Goal: Task Accomplishment & Management: Manage account settings

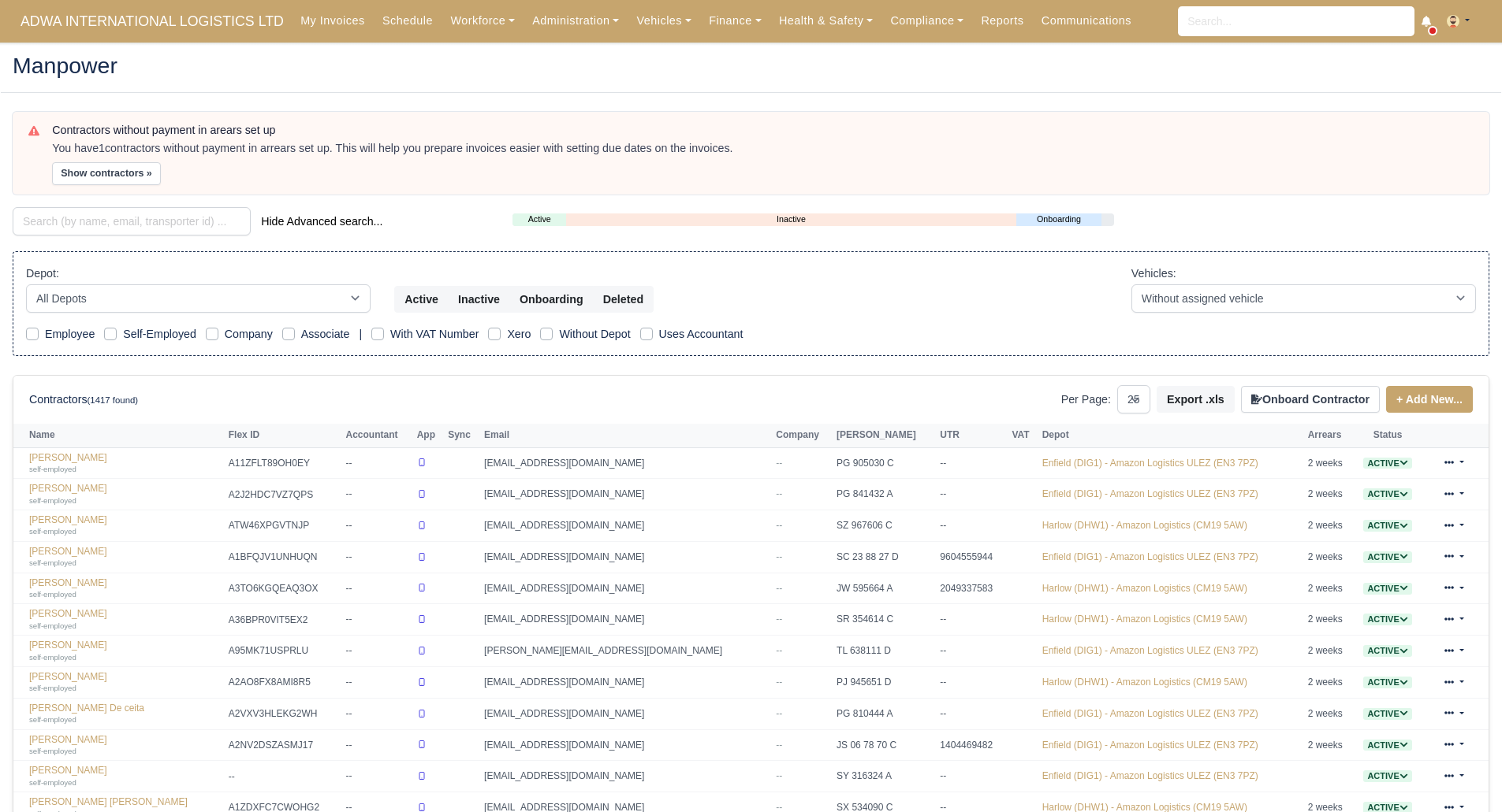
select select "25"
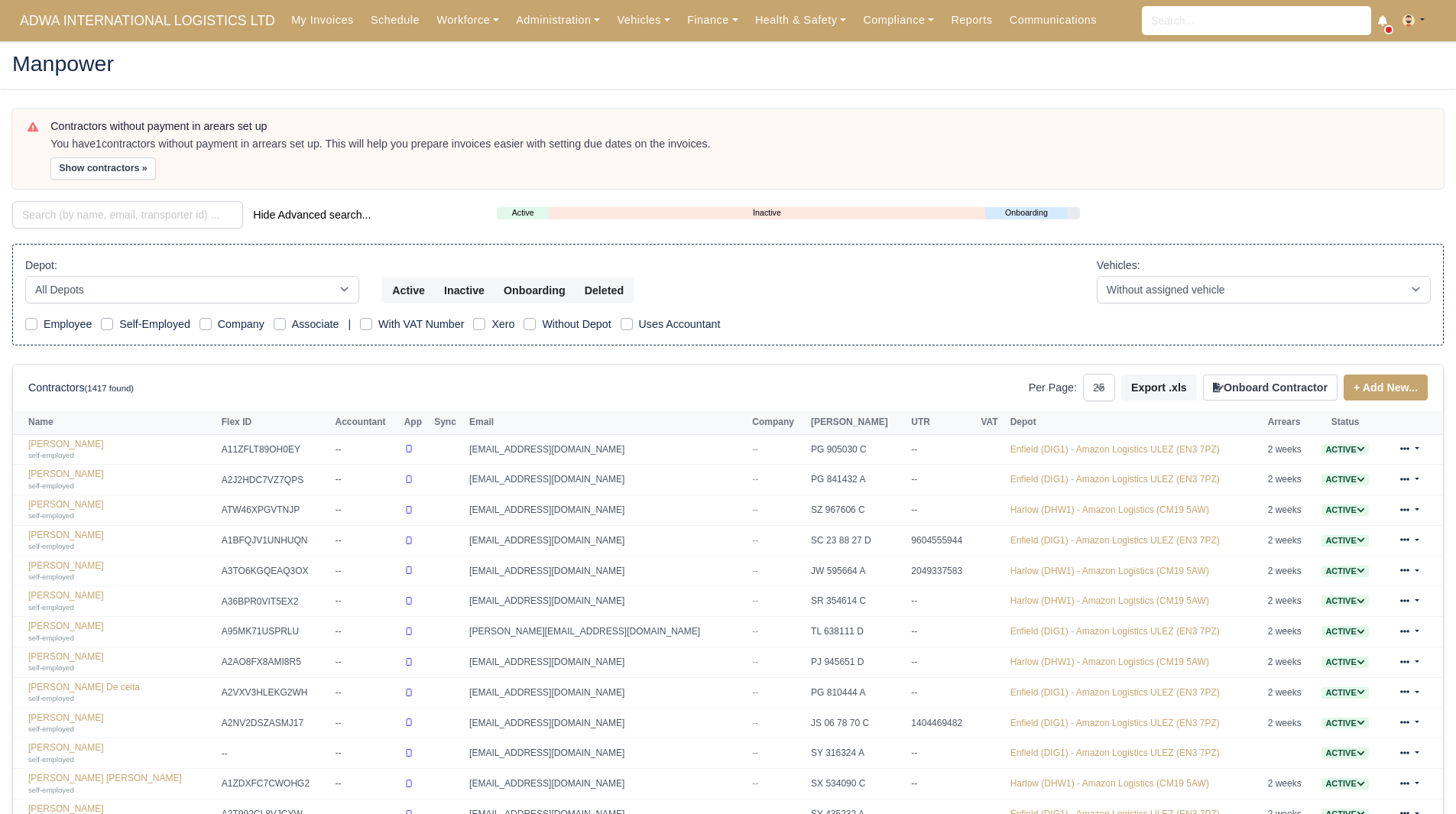
click at [1130, 134] on div "Contractors without payment in arears set up You have 1 contractors without pay…" at bounding box center [739, 149] width 1378 height 59
click at [750, 20] on link "Health & Safety" at bounding box center [800, 20] width 108 height 30
click at [678, 13] on link "Finance" at bounding box center [712, 20] width 68 height 30
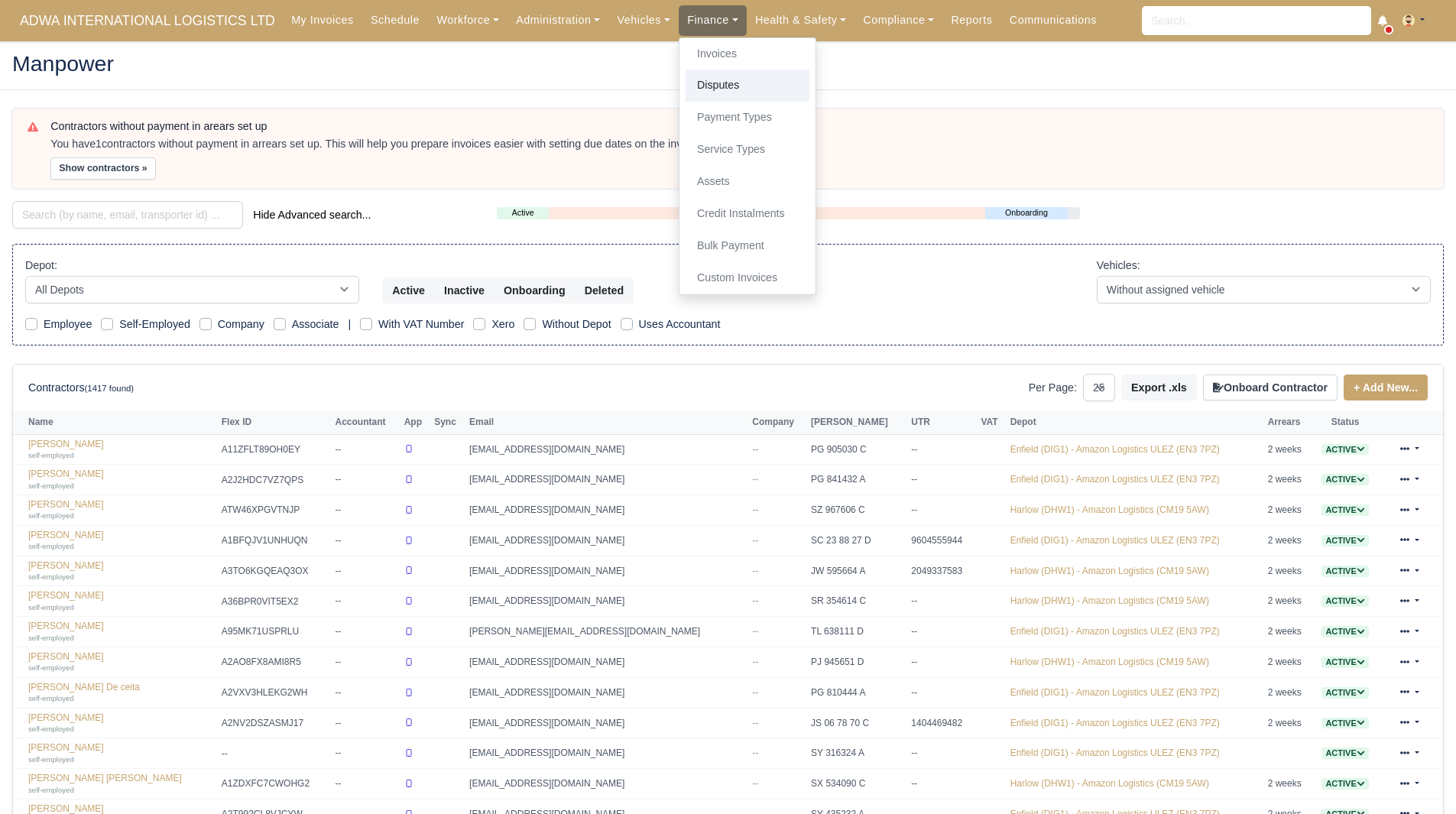
click at [719, 93] on link "Disputes" at bounding box center [748, 85] width 124 height 32
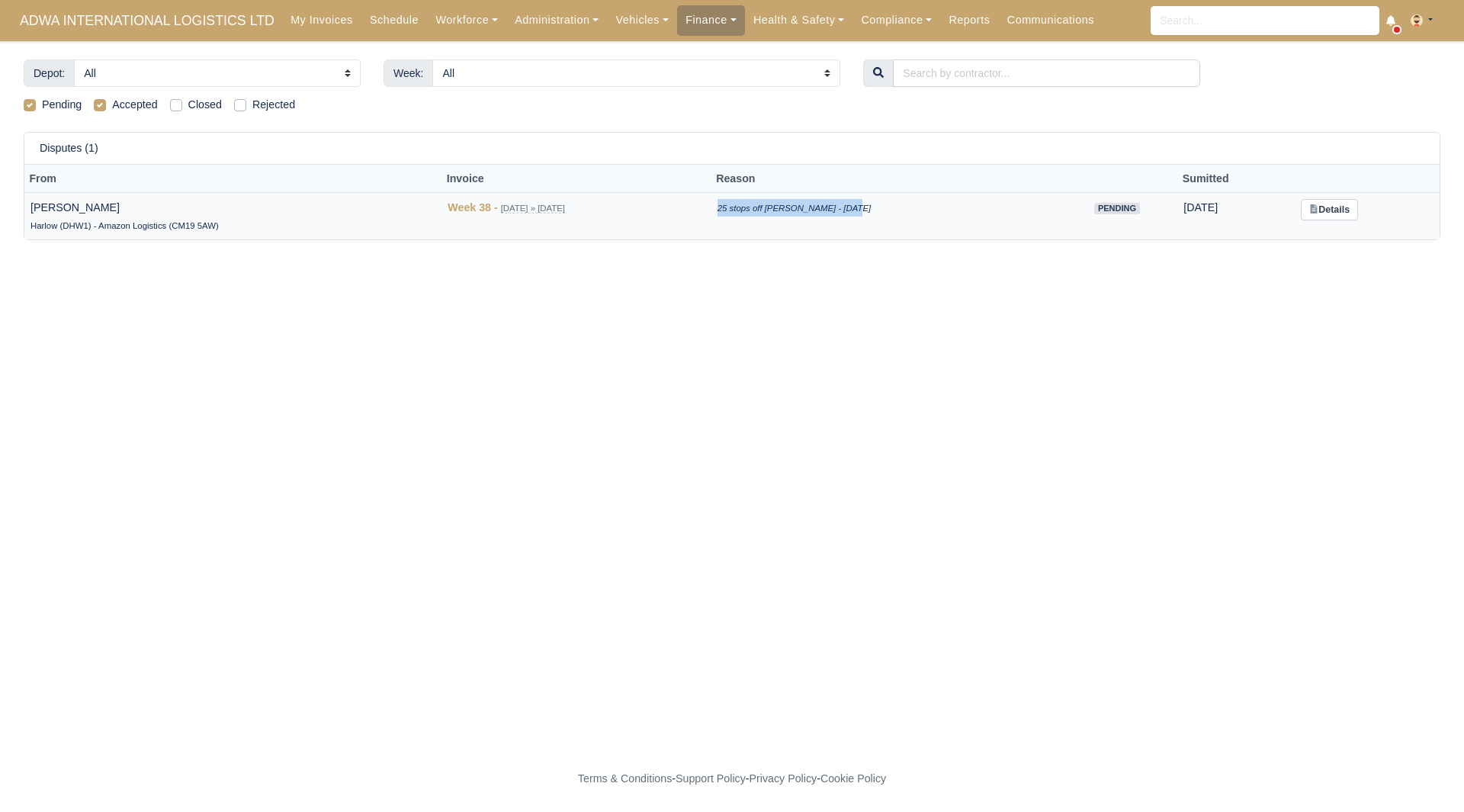
drag, startPoint x: 897, startPoint y: 211, endPoint x: 770, endPoint y: 226, distance: 127.9
click at [770, 226] on td "25 stops off nikolas - 25/09/2025" at bounding box center [884, 216] width 345 height 47
drag, startPoint x: 122, startPoint y: 204, endPoint x: 30, endPoint y: 208, distance: 92.1
click at [30, 208] on td "Javone Blackwood Harlow (DHW1) - Amazon Logistics (CM19 5AW)" at bounding box center [233, 216] width 417 height 47
copy td "Javone Blackwood"
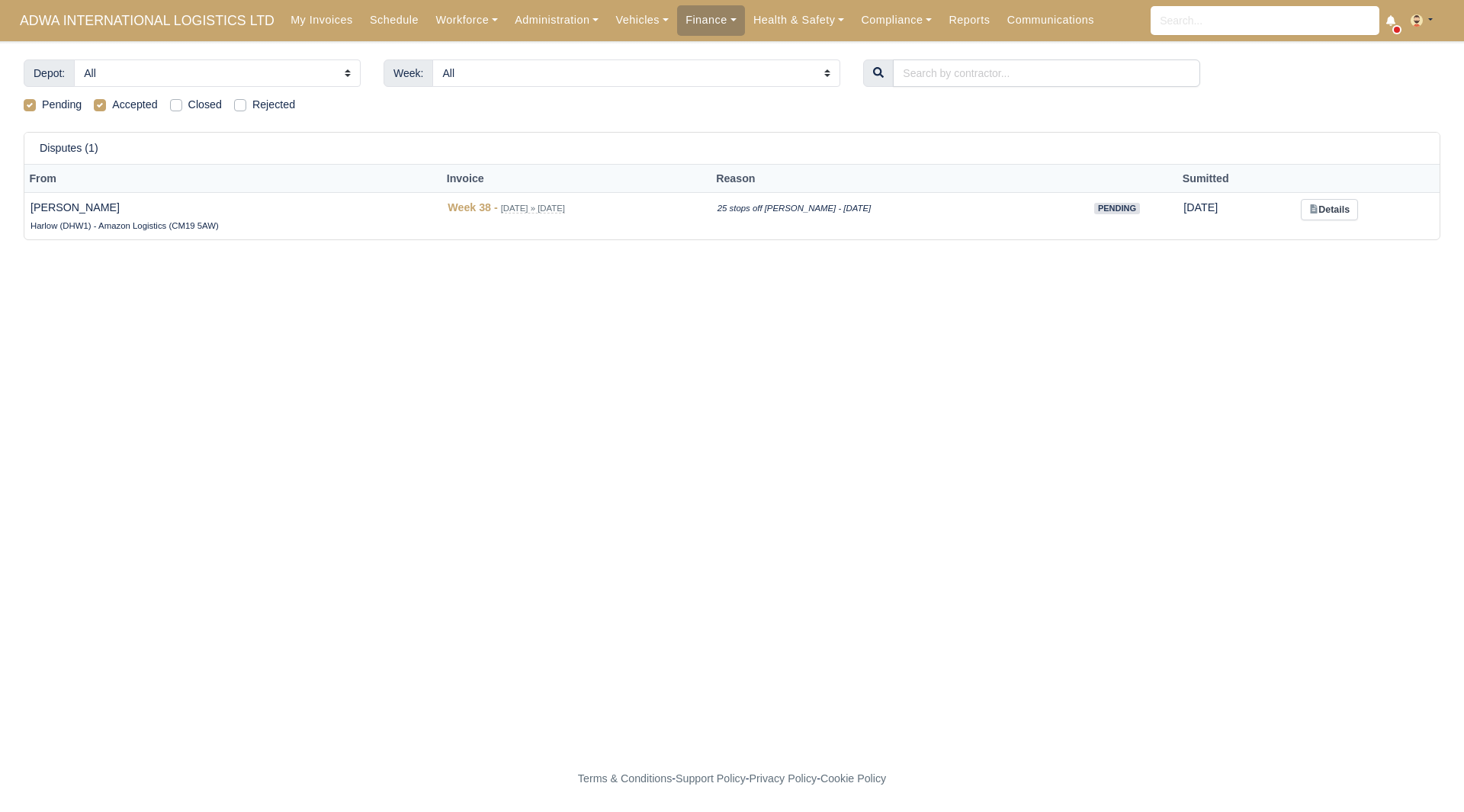
click at [998, 256] on div "Depot: All Enfield (DIG1) - Amazon Logistics ULEZ (EN3 7PZ) Harlow (DHW1) - Ama…" at bounding box center [732, 160] width 1440 height 199
drag, startPoint x: 124, startPoint y: 209, endPoint x: 24, endPoint y: 210, distance: 100.0
click at [24, 210] on div "Disputes (1) From Invoice Reason Sumitted Javone Blackwood Harlow (DHW1) - Amaz…" at bounding box center [732, 186] width 1417 height 108
copy div "From Invoice Reason Sumitted Javone Blackwood"
click at [606, 221] on td "Week 38 - Sep 14, 2025 » Sep 20, 2025" at bounding box center [576, 216] width 269 height 47
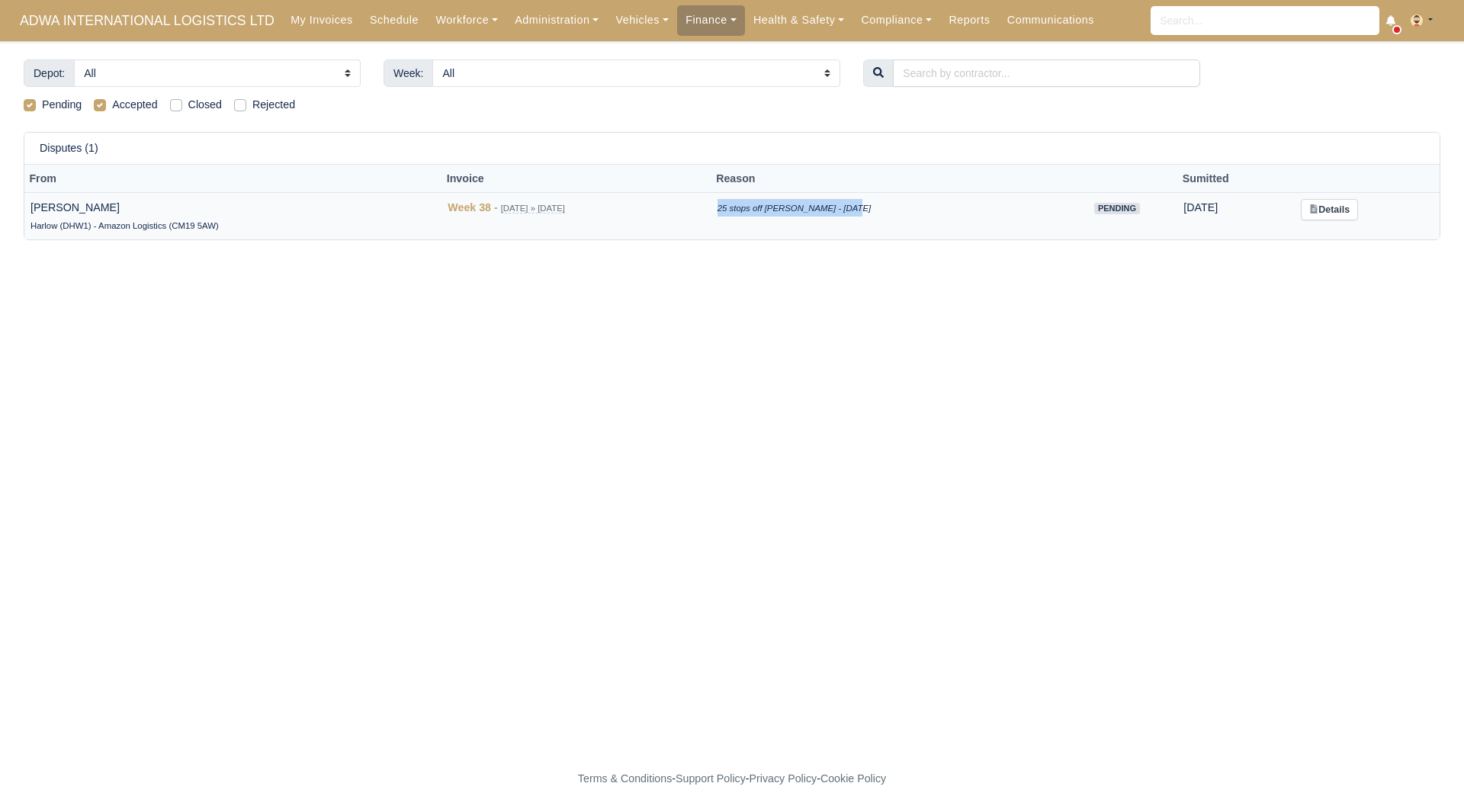
drag, startPoint x: 897, startPoint y: 206, endPoint x: 769, endPoint y: 218, distance: 128.6
click at [769, 218] on td "25 stops off [PERSON_NAME] - [DATE]" at bounding box center [884, 216] width 345 height 47
copy icon "25 stops off [PERSON_NAME] - [DATE]"
click at [1343, 206] on link "Details" at bounding box center [1329, 210] width 57 height 22
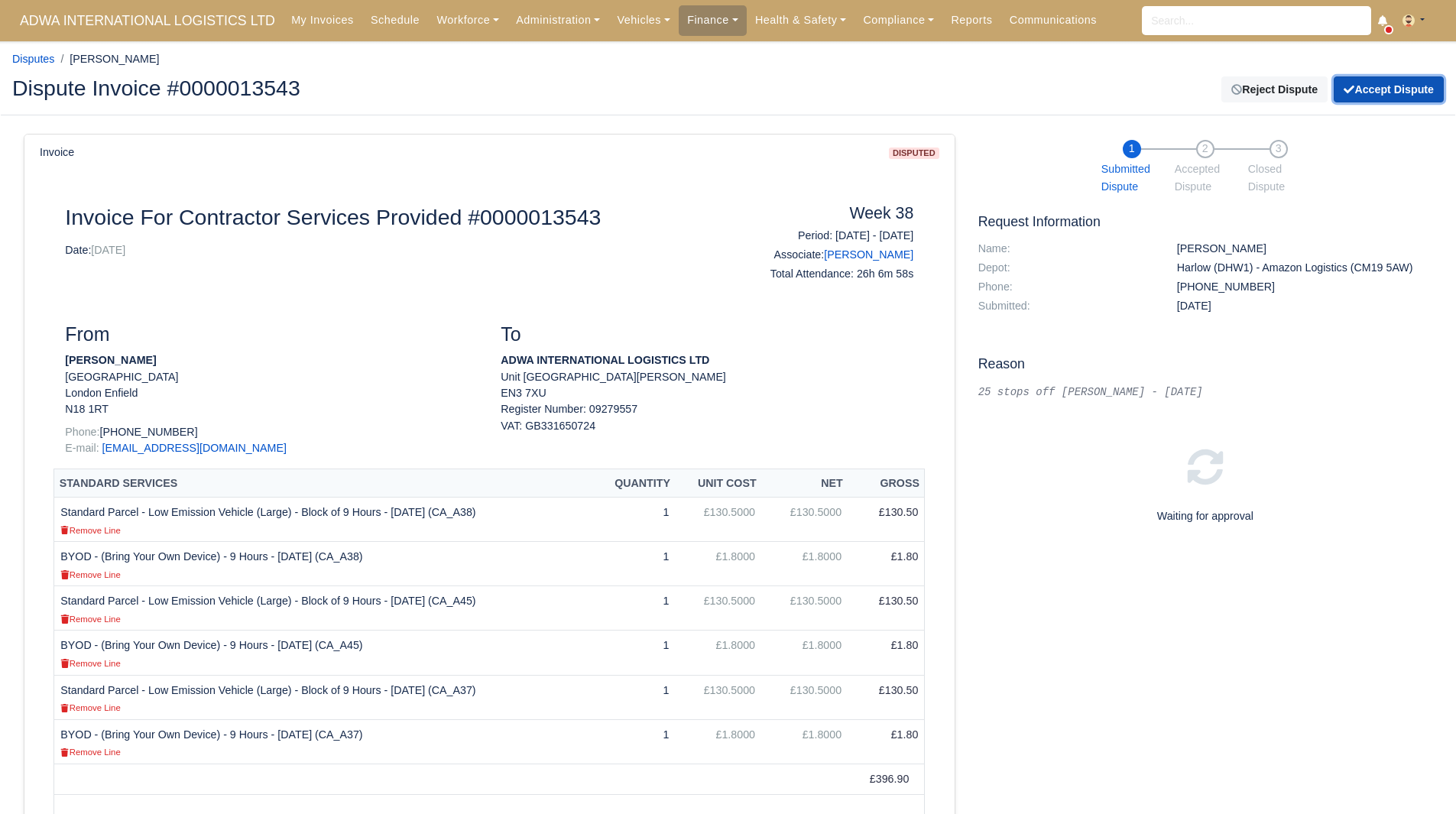
click at [1393, 94] on button "Accept Dispute" at bounding box center [1388, 89] width 110 height 26
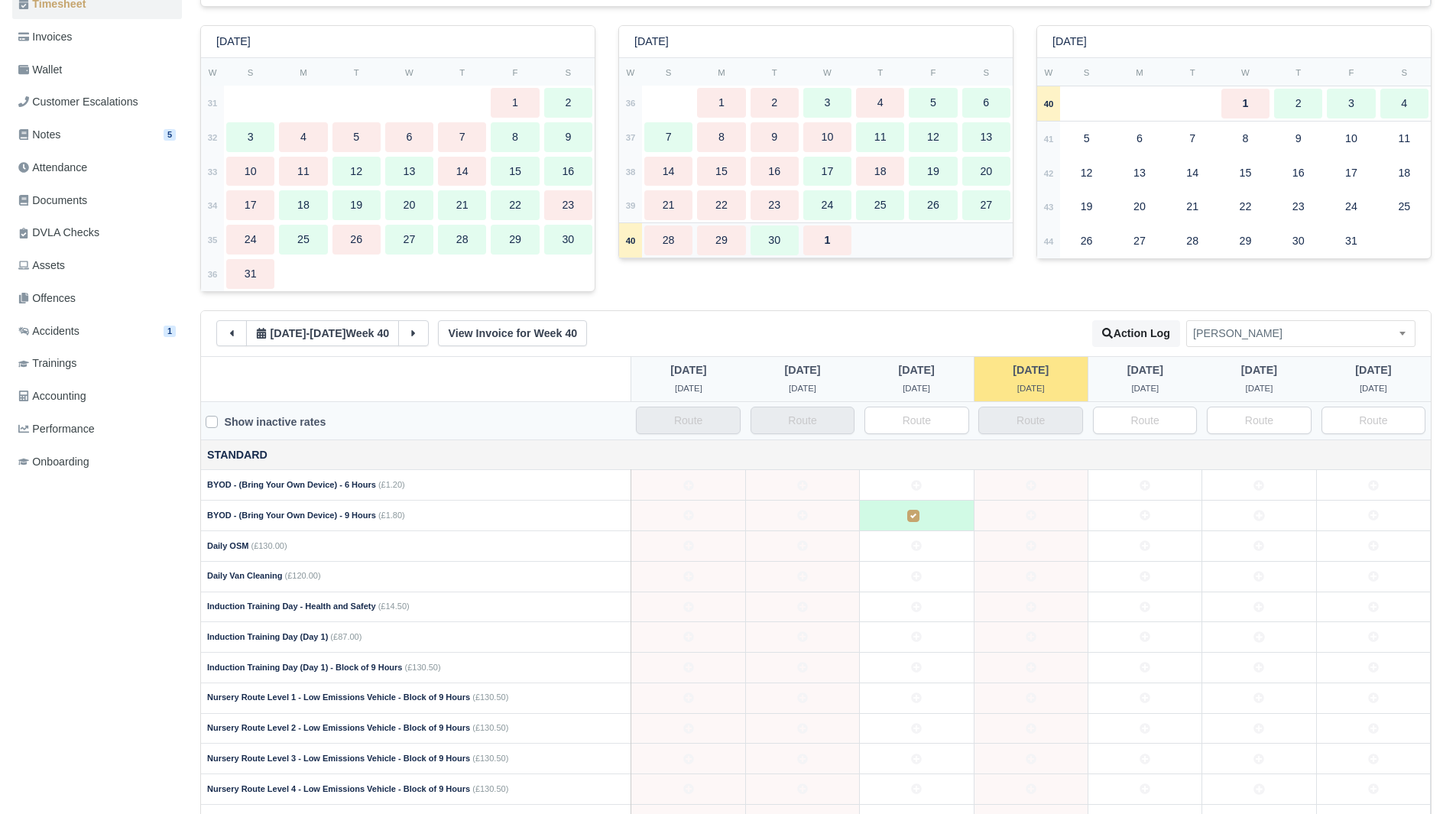
scroll to position [229, 0]
click at [227, 334] on icon at bounding box center [232, 333] width 11 height 11
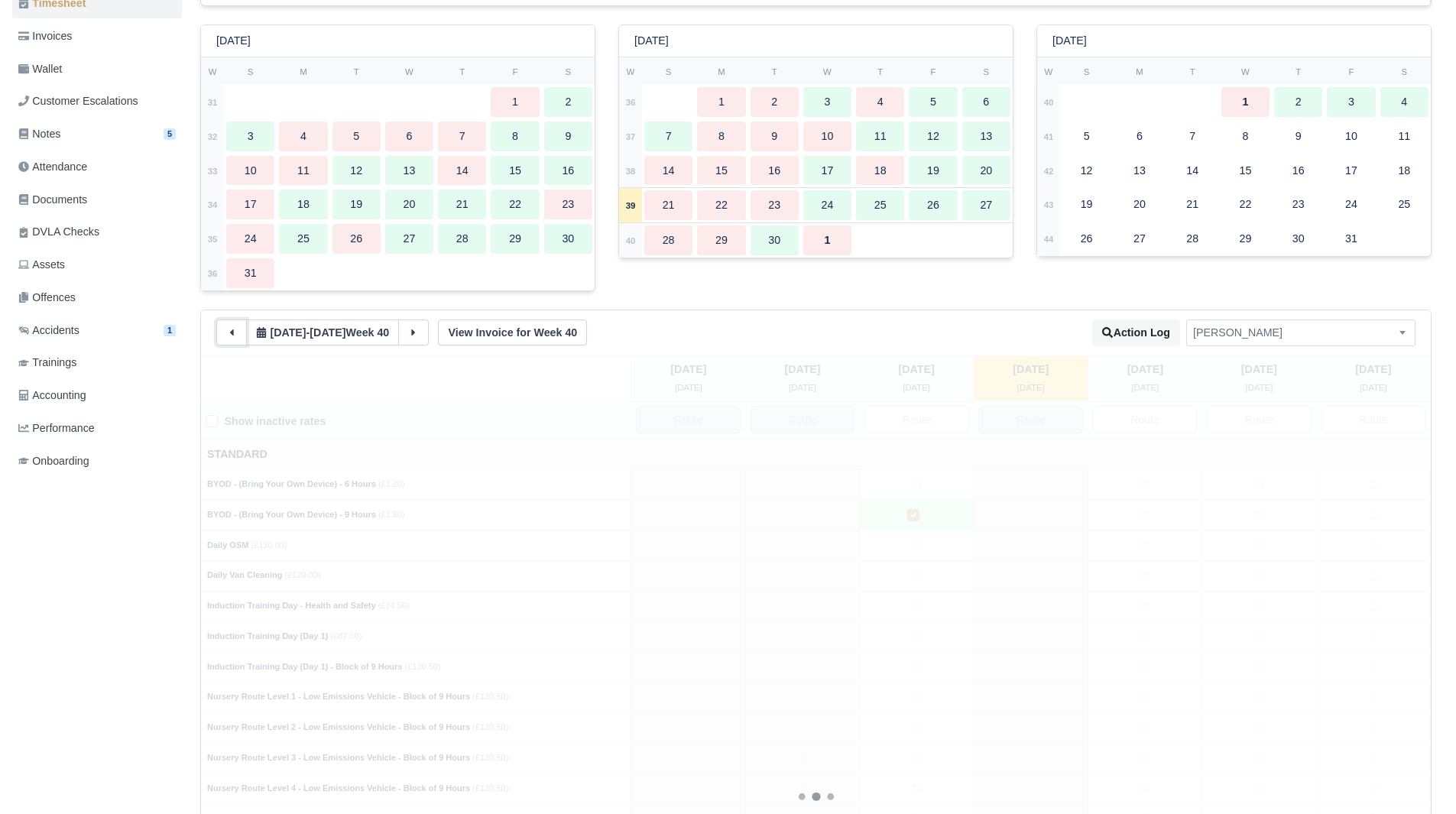
type input "25"
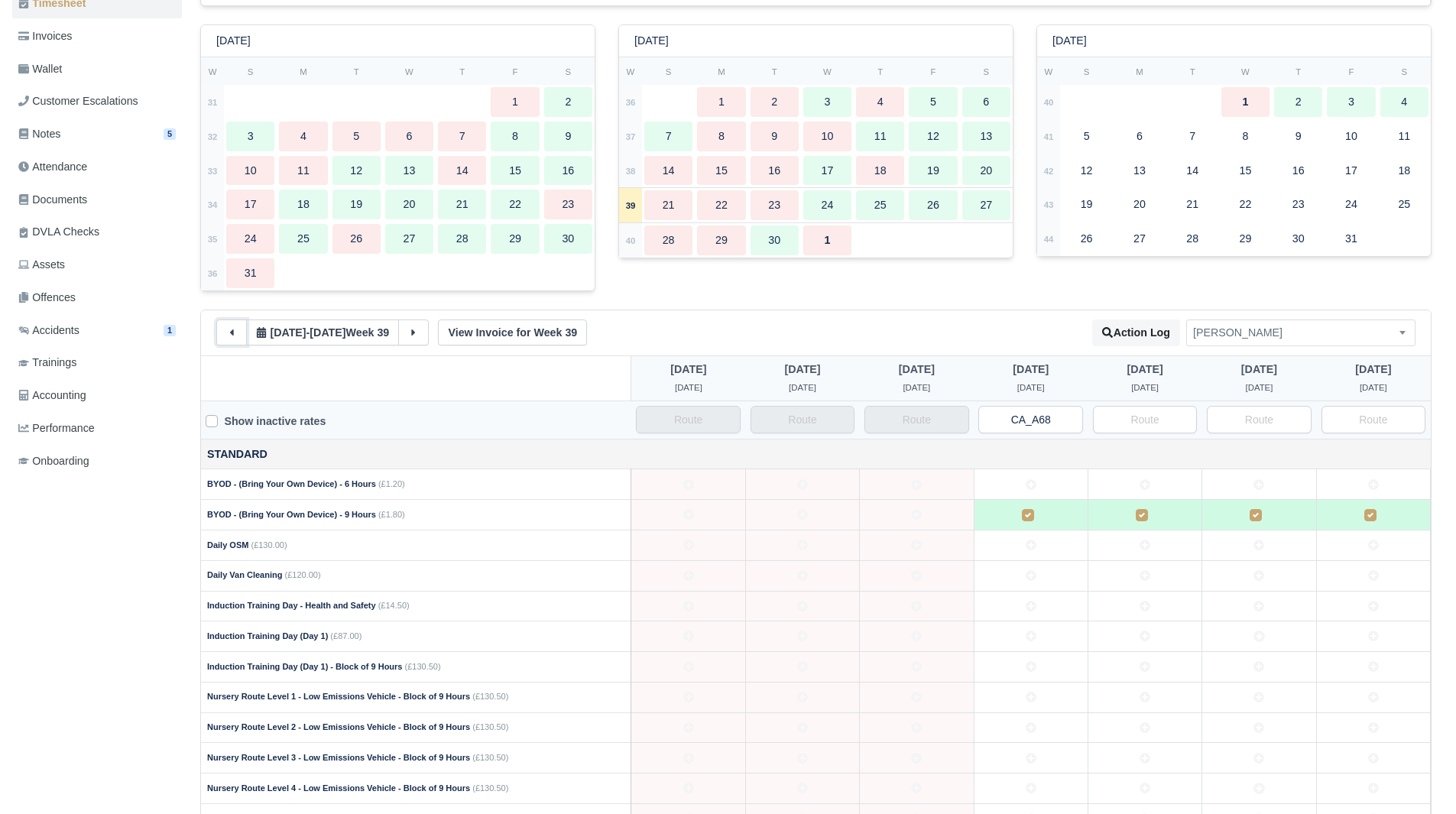
click at [227, 334] on icon at bounding box center [232, 333] width 11 height 11
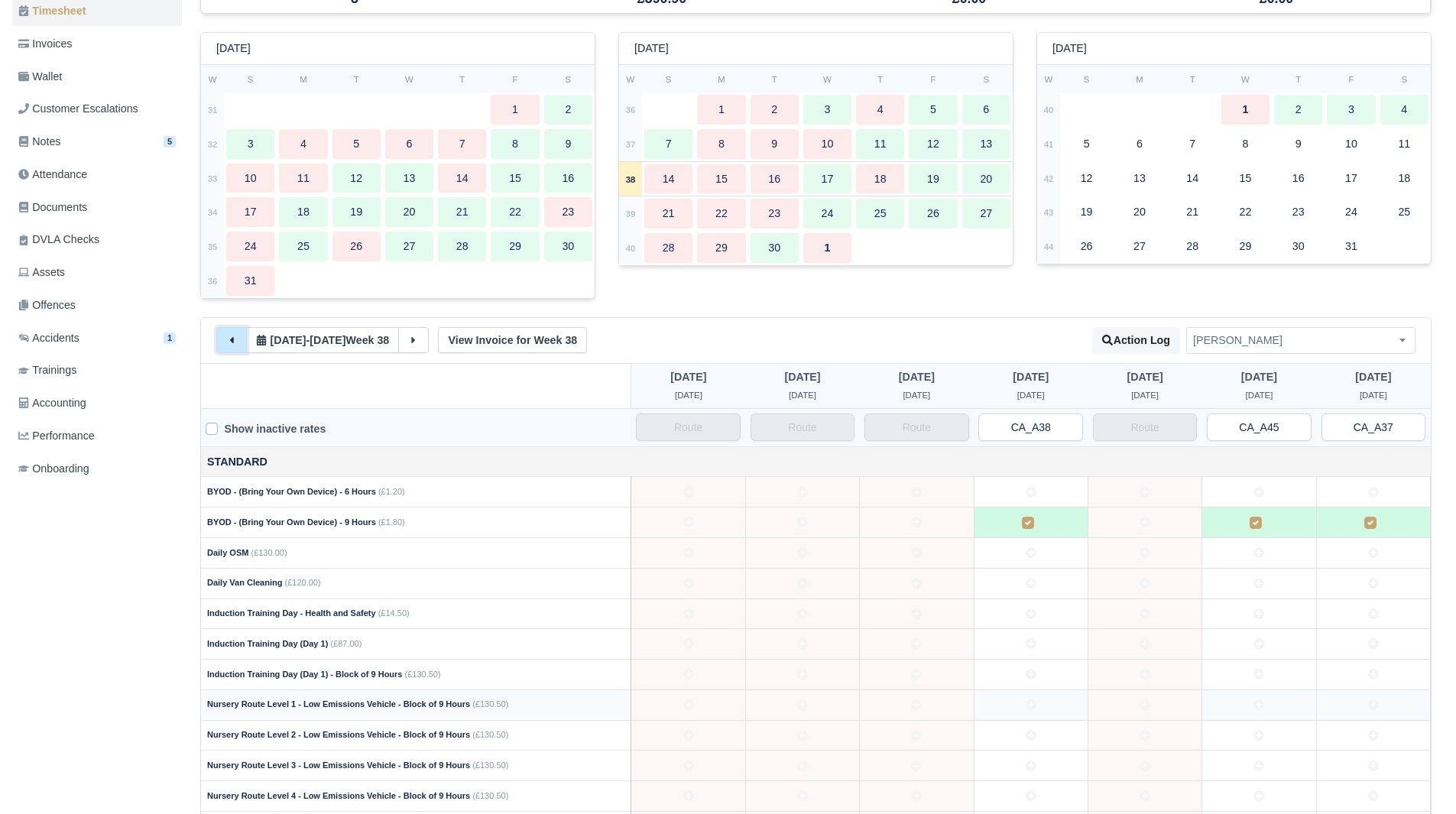
scroll to position [221, 0]
click at [413, 337] on icon at bounding box center [413, 341] width 11 height 11
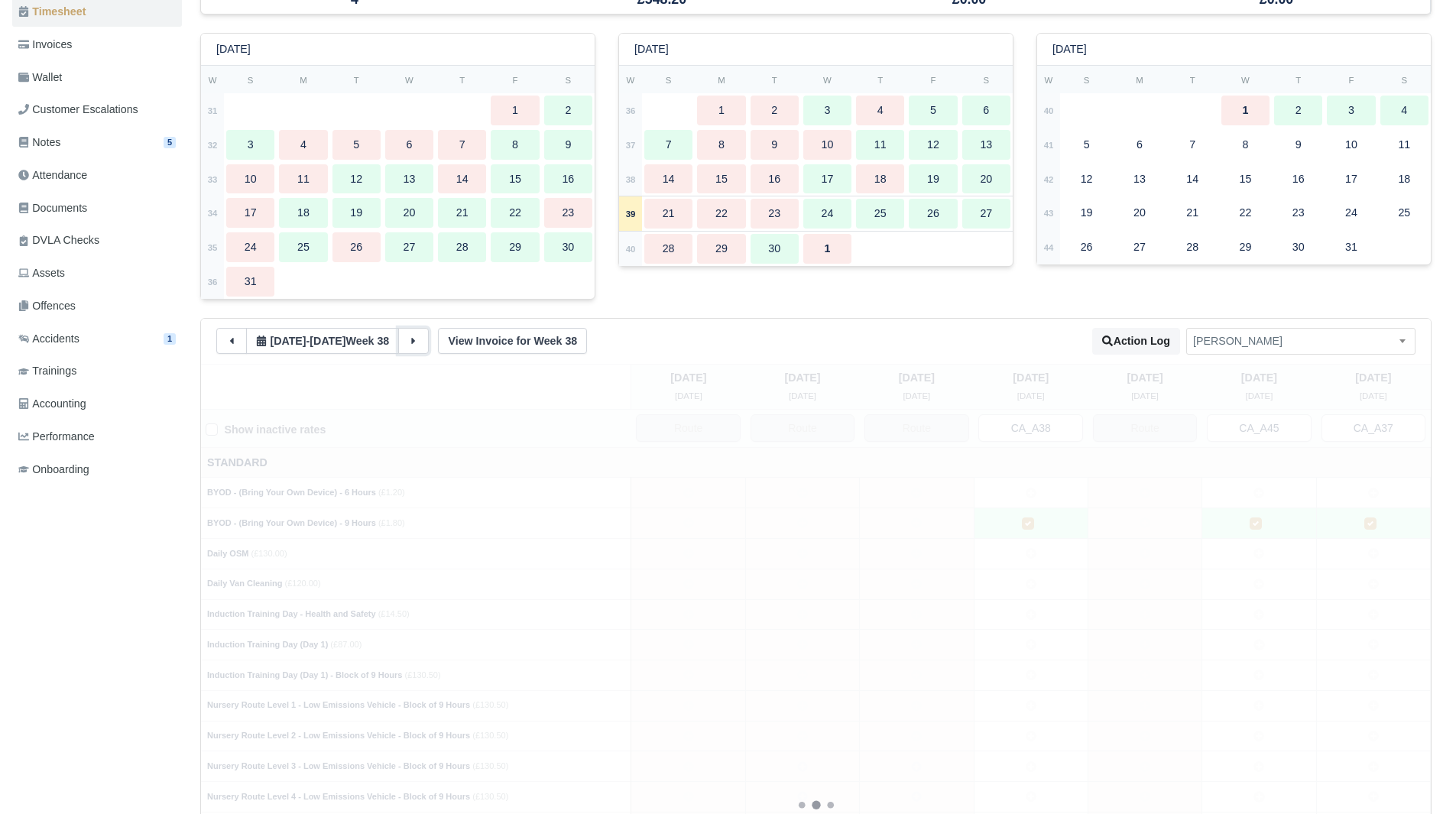
type input "25"
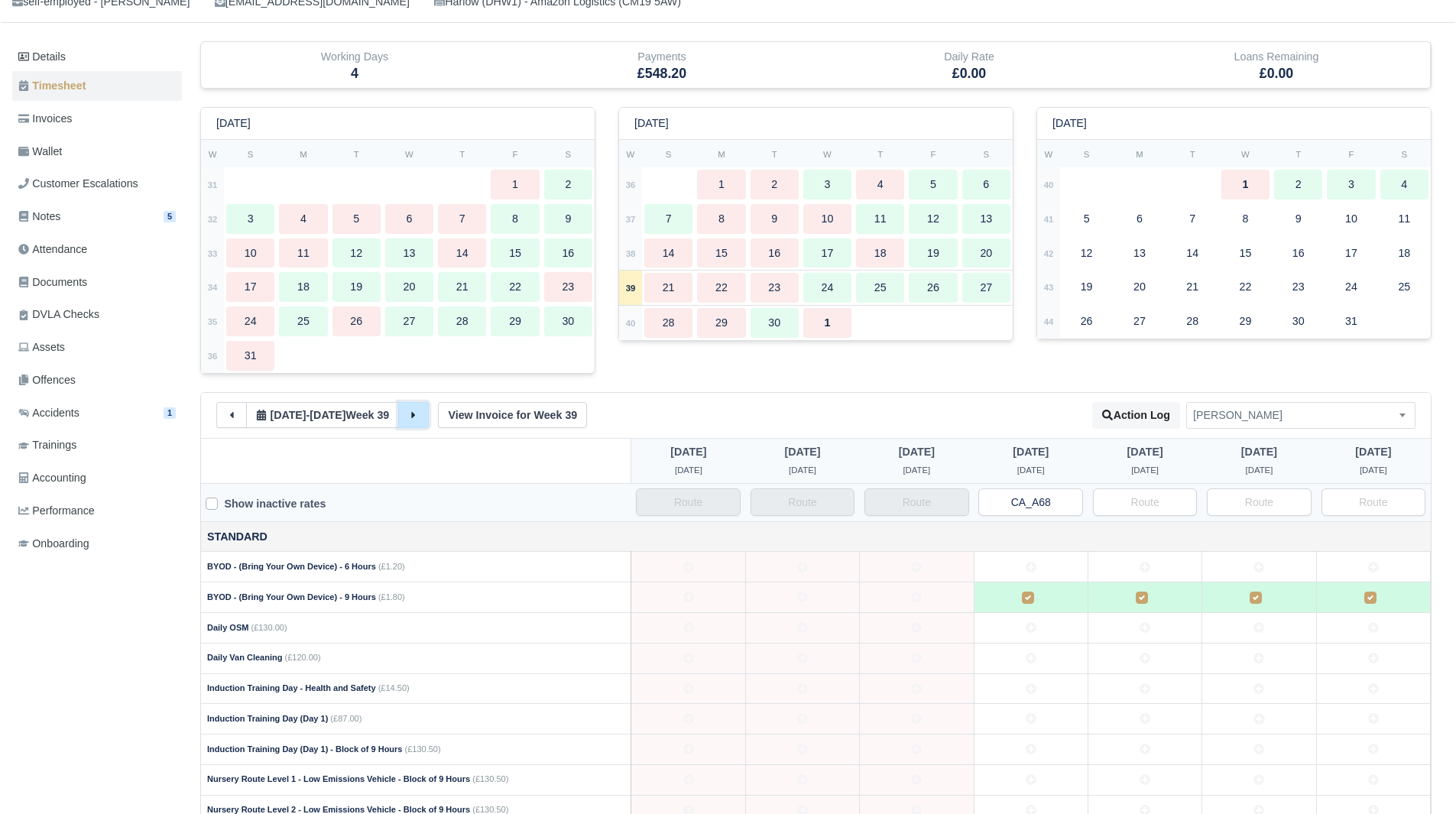
scroll to position [0, 0]
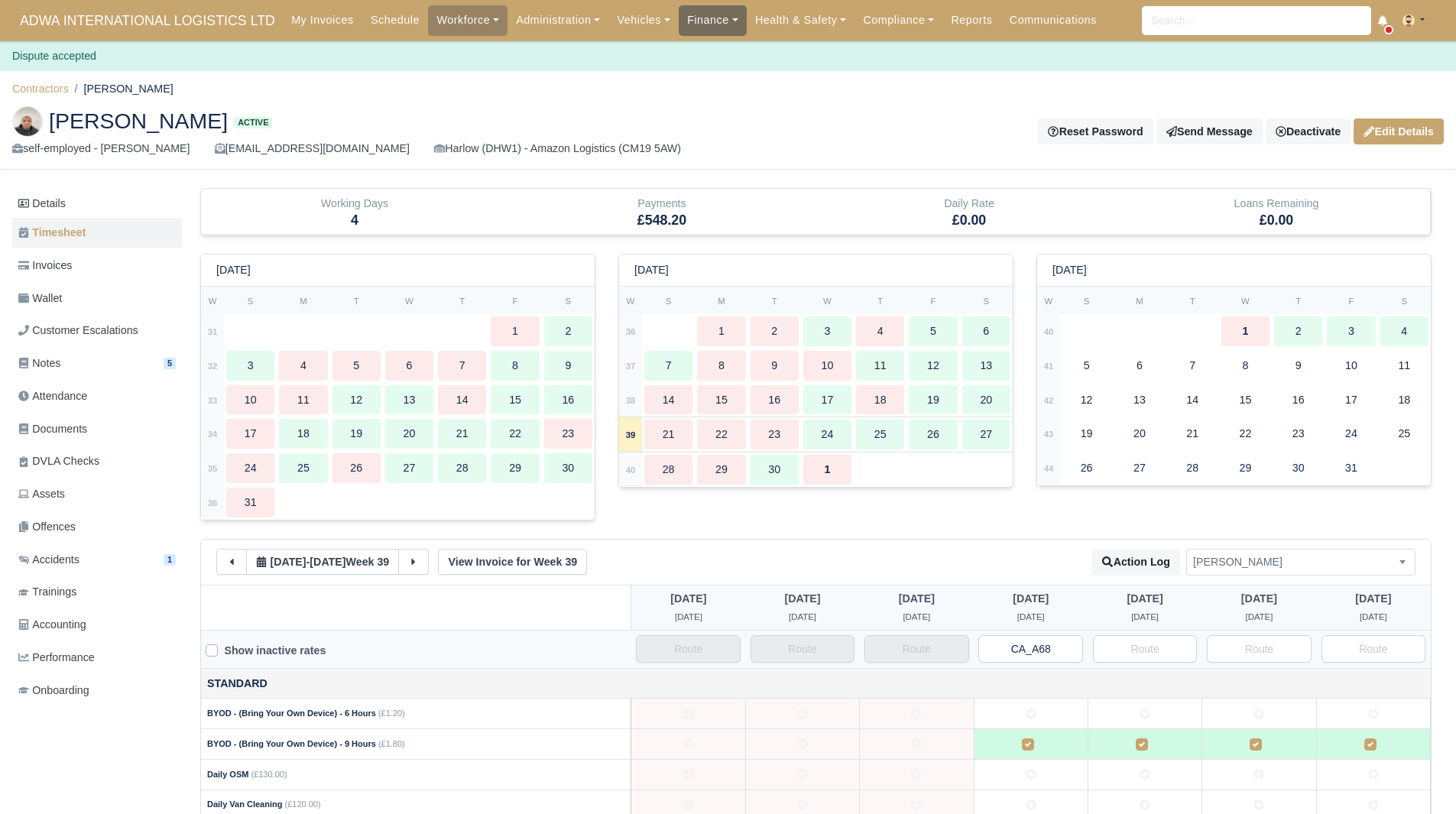
click at [706, 12] on link "Finance" at bounding box center [712, 20] width 68 height 30
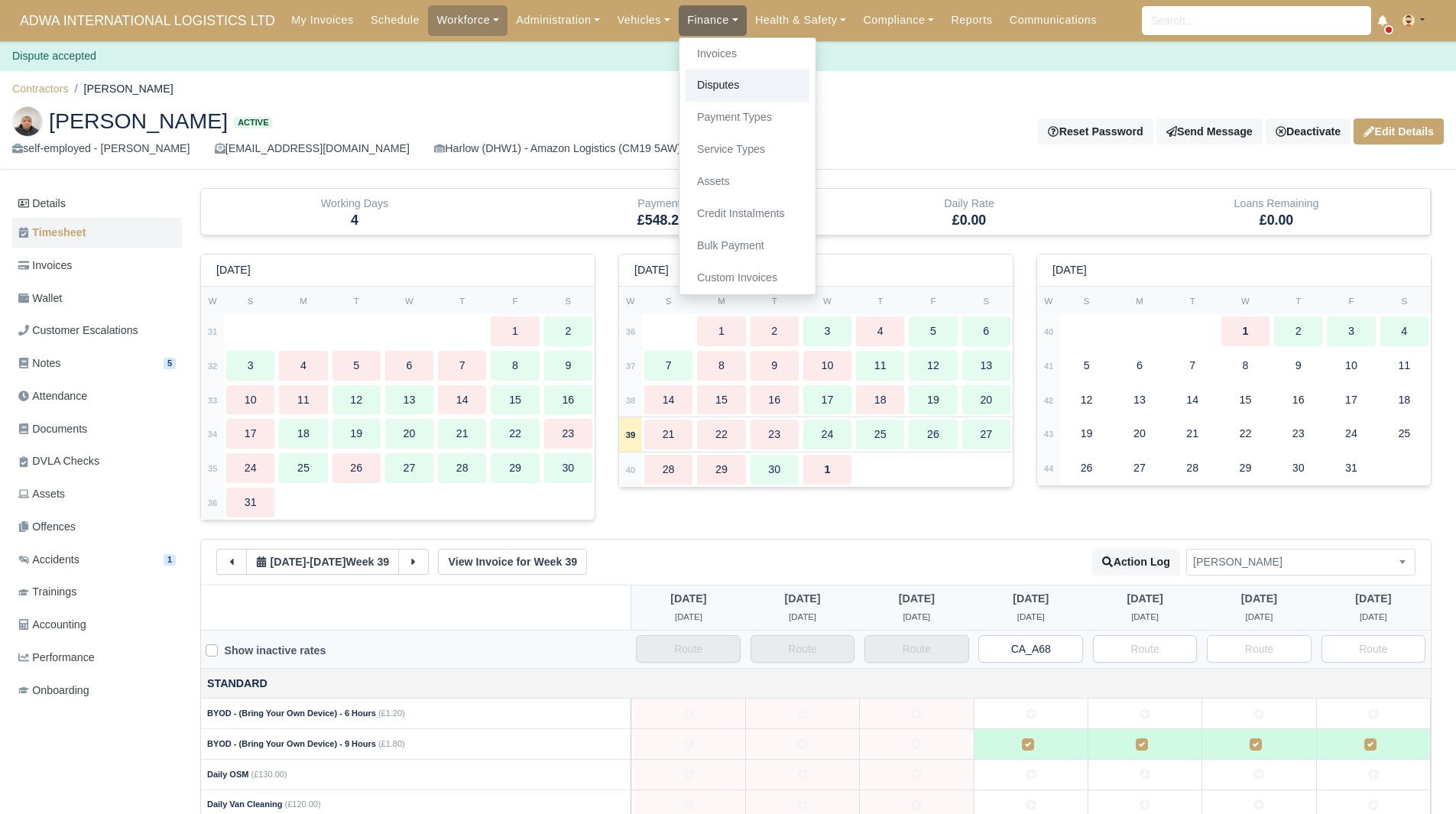
click at [696, 89] on link "Disputes" at bounding box center [748, 85] width 124 height 32
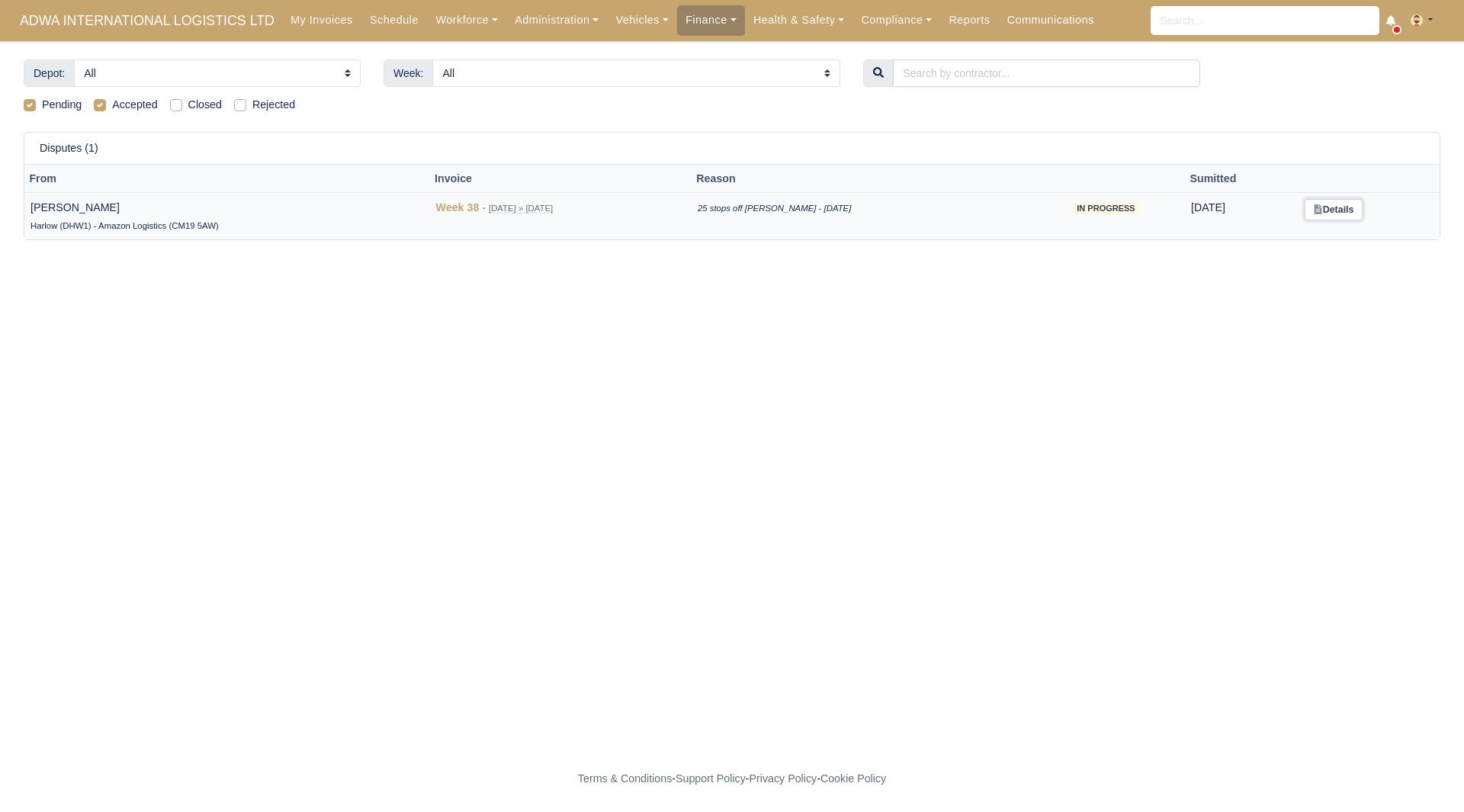
click at [1331, 211] on link "Details" at bounding box center [1333, 210] width 57 height 22
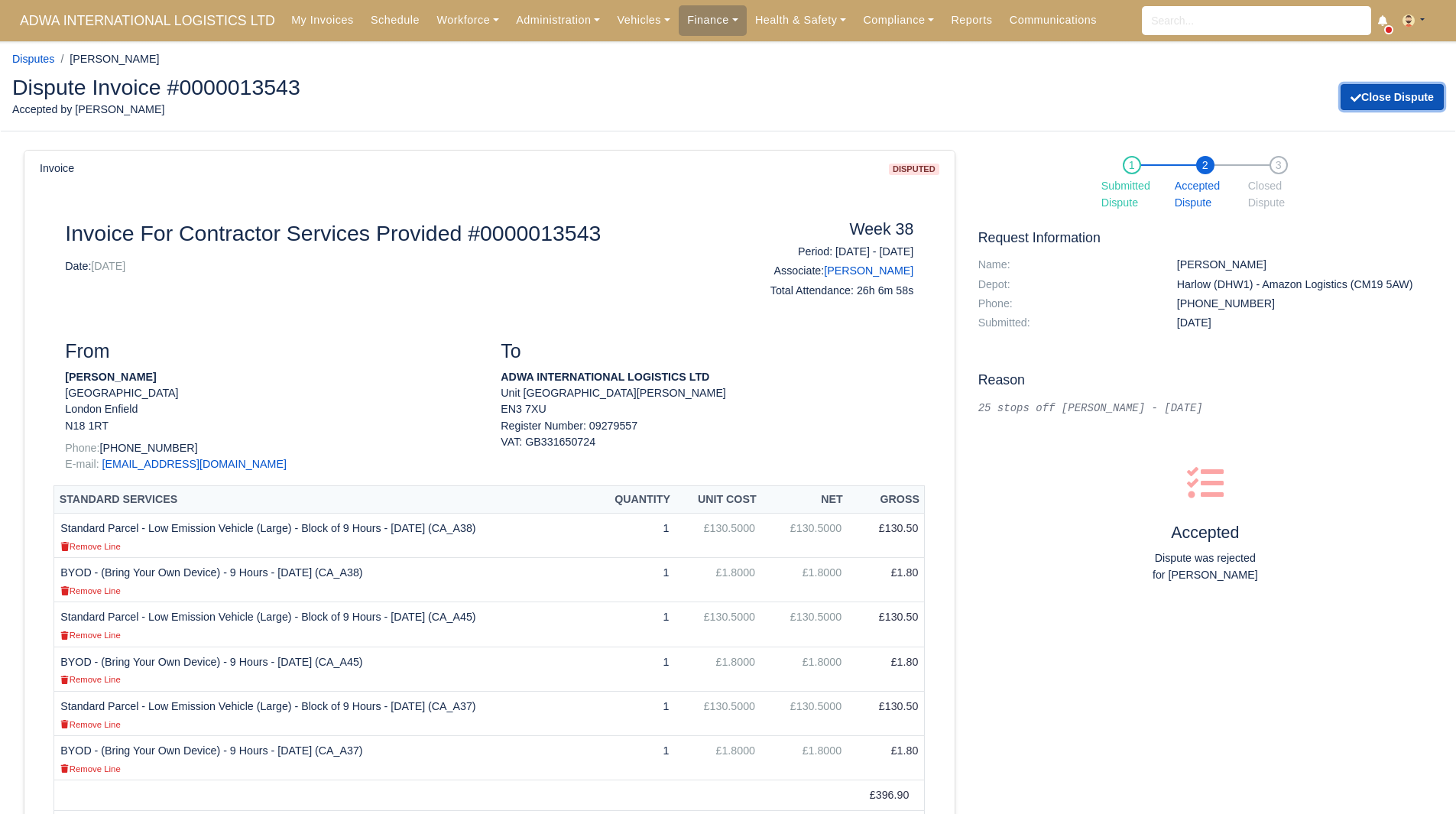
click at [1384, 94] on button "Close Dispute" at bounding box center [1392, 97] width 104 height 26
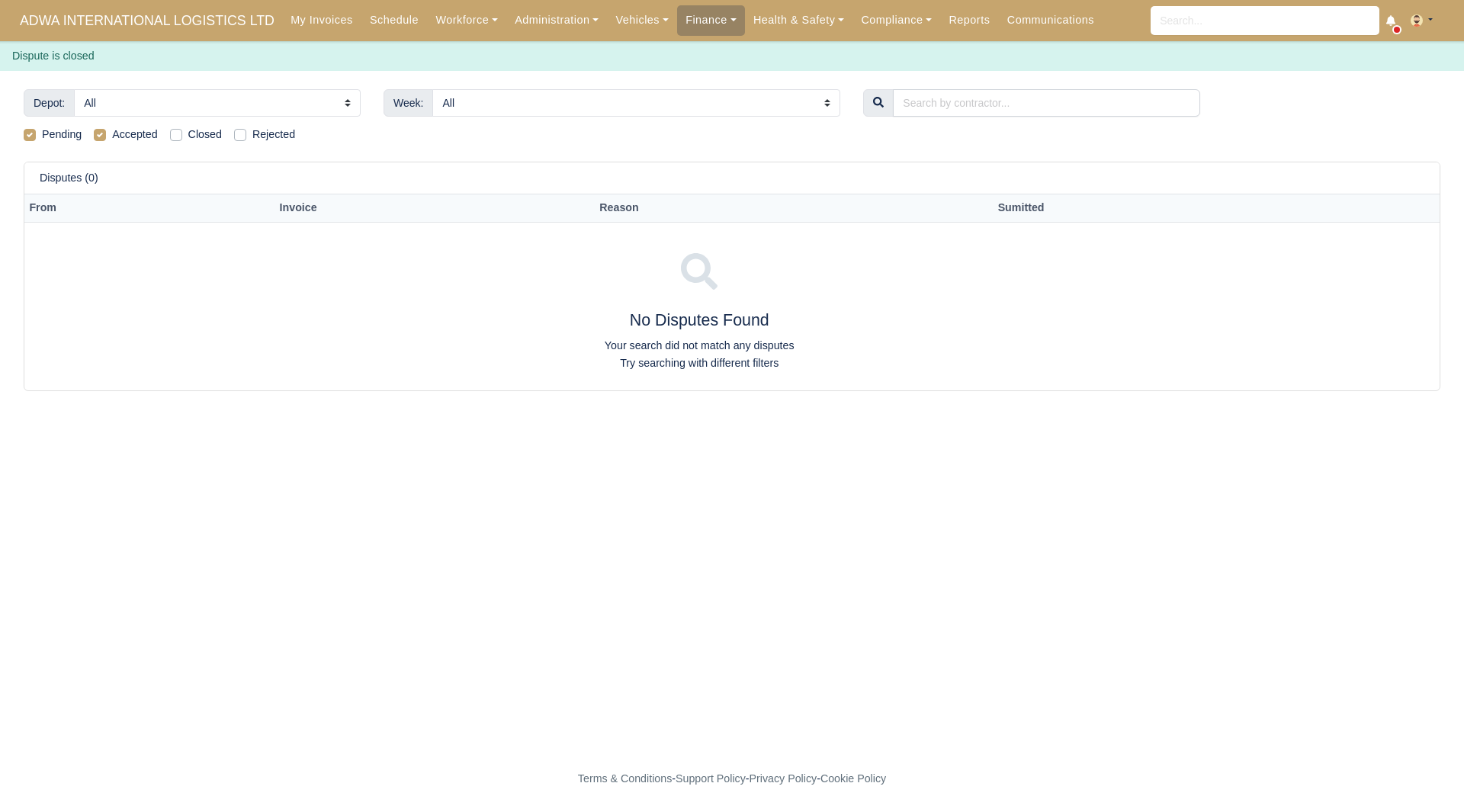
click at [761, 437] on main "Depot: All Enfield (DIG1) - Amazon Logistics ULEZ (EN3 7PZ) Harlow (DHW1) - Ama…" at bounding box center [732, 417] width 1464 height 656
click at [920, 340] on p "Your search did not match any disputes Try searching with different filters" at bounding box center [700, 354] width 1338 height 35
